Goal: Find specific page/section: Find specific page/section

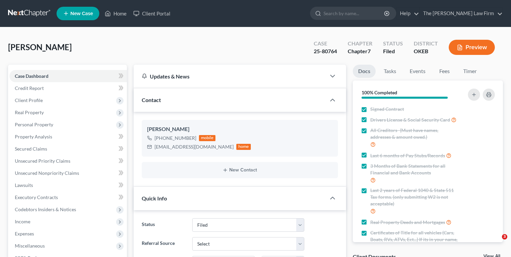
select select "2"
click at [356, 14] on input "search" at bounding box center [355, 13] width 62 height 12
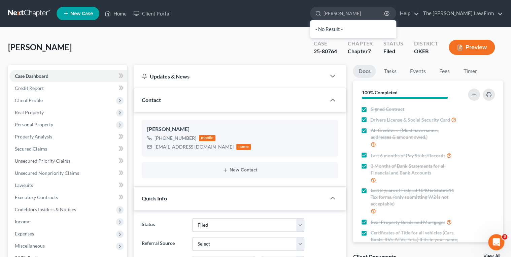
type input "Tisho, Kenneth"
click at [36, 13] on link at bounding box center [29, 13] width 43 height 12
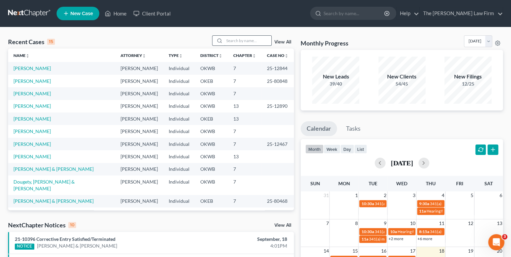
click at [233, 41] on input "search" at bounding box center [247, 41] width 47 height 10
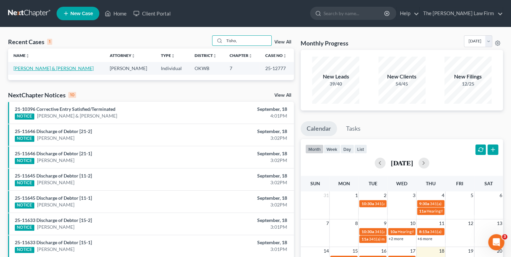
type input "Tisho,"
click at [31, 67] on link "[PERSON_NAME] & [PERSON_NAME]" at bounding box center [53, 68] width 80 height 6
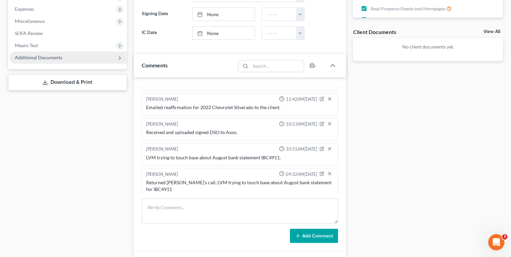
scroll to position [216, 0]
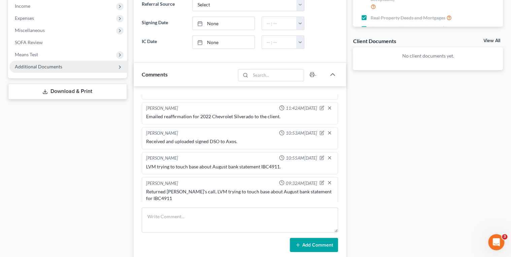
click at [49, 67] on span "Additional Documents" at bounding box center [38, 67] width 47 height 6
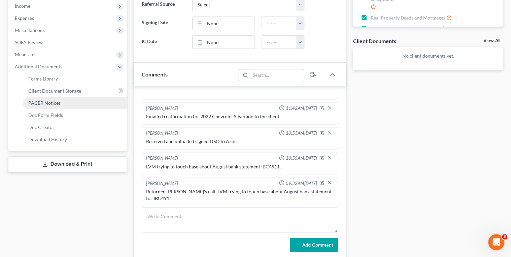
click at [46, 104] on span "PACER Notices" at bounding box center [44, 103] width 32 height 6
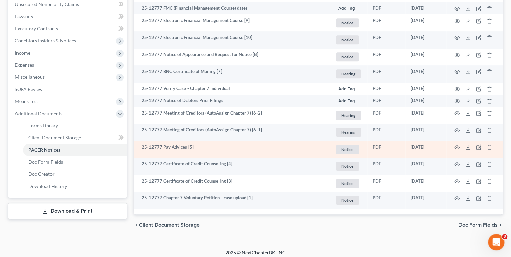
scroll to position [173, 0]
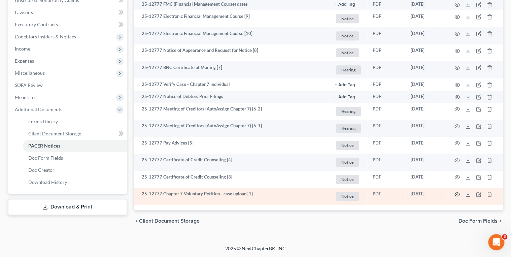
click at [457, 194] on icon "button" at bounding box center [457, 194] width 5 height 5
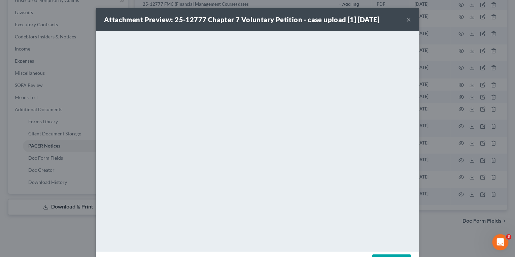
click at [407, 20] on button "×" at bounding box center [408, 19] width 5 height 8
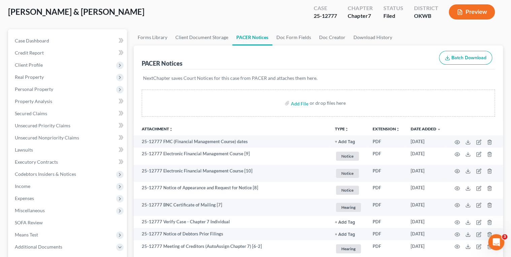
scroll to position [0, 0]
